Goal: Information Seeking & Learning: Learn about a topic

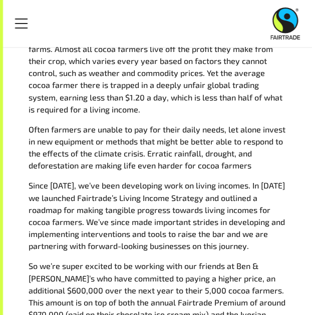
scroll to position [547, 0]
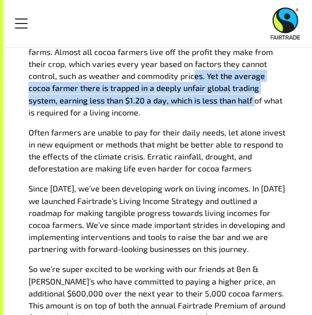
drag, startPoint x: 158, startPoint y: 71, endPoint x: 173, endPoint y: 92, distance: 25.8
click at [173, 92] on p "Most of the world’s cocoa is grown in developing nations, places like [GEOGRAPH…" at bounding box center [158, 70] width 258 height 97
drag, startPoint x: 143, startPoint y: 95, endPoint x: 146, endPoint y: 67, distance: 28.2
click at [146, 67] on p "Most of the world’s cocoa is grown in developing nations, places like [GEOGRAPH…" at bounding box center [158, 70] width 258 height 97
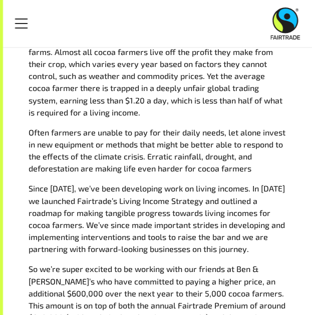
click at [134, 101] on p "Most of the world’s cocoa is grown in developing nations, places like [GEOGRAPH…" at bounding box center [158, 70] width 258 height 97
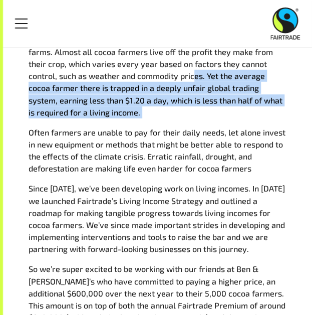
drag, startPoint x: 134, startPoint y: 101, endPoint x: 149, endPoint y: 63, distance: 40.7
click at [149, 63] on p "Most of the world’s cocoa is grown in developing nations, places like [GEOGRAPH…" at bounding box center [158, 70] width 258 height 97
